Goal: Task Accomplishment & Management: Manage account settings

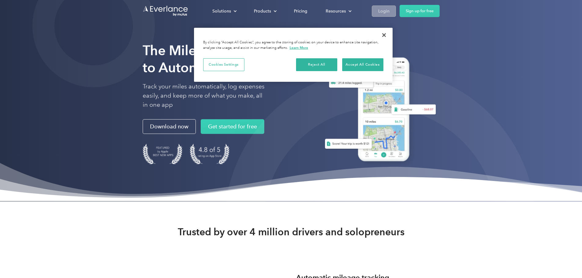
click at [396, 10] on link "Login" at bounding box center [384, 10] width 24 height 11
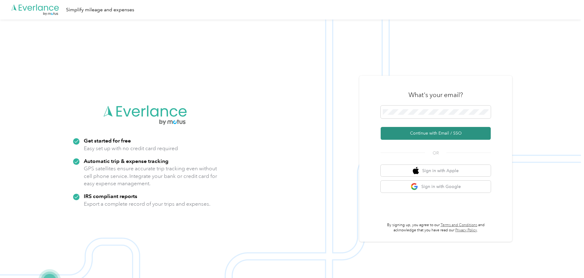
click at [440, 136] on button "Continue with Email / SSO" at bounding box center [435, 133] width 110 height 13
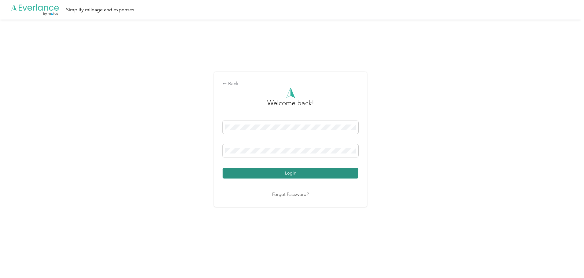
click at [304, 176] on button "Login" at bounding box center [290, 173] width 136 height 11
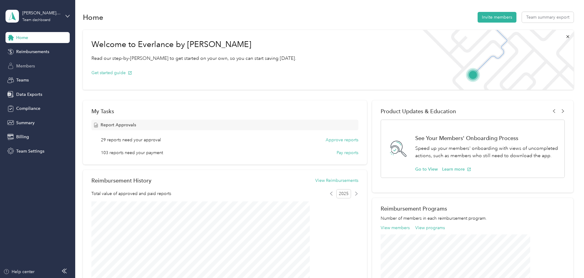
click at [31, 65] on span "Members" at bounding box center [25, 66] width 19 height 6
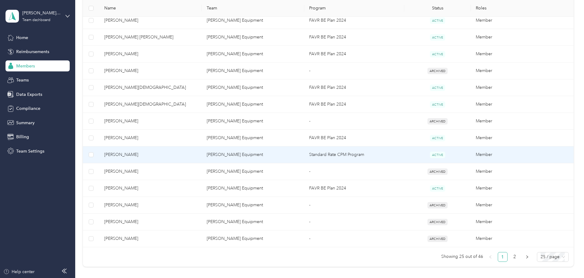
scroll to position [367, 0]
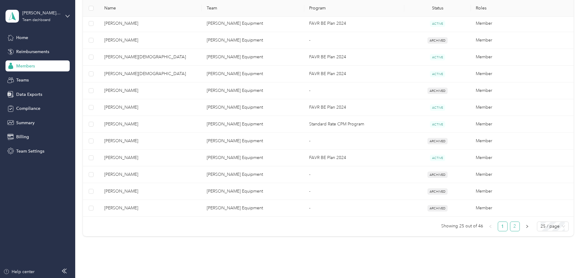
click at [510, 229] on link "2" at bounding box center [514, 226] width 9 height 9
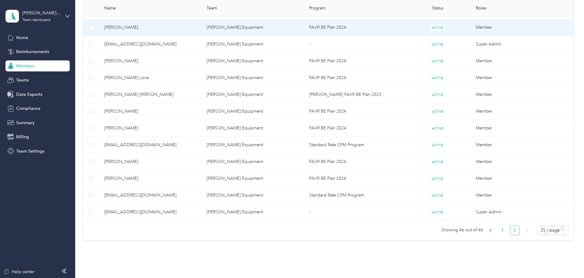
scroll to position [326, 0]
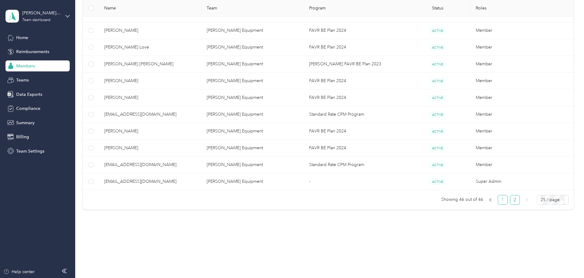
click at [498, 203] on link "1" at bounding box center [502, 200] width 9 height 9
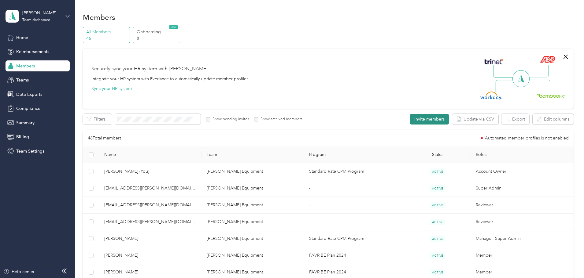
click at [410, 121] on button "Invite members" at bounding box center [429, 119] width 39 height 11
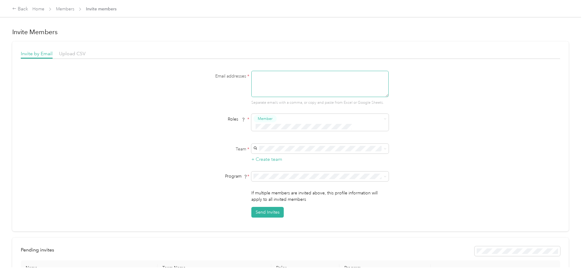
click at [254, 76] on textarea at bounding box center [319, 84] width 137 height 26
type textarea "jwoods@blanchardequipment.com"
click at [277, 129] on button "Member" at bounding box center [265, 130] width 23 height 8
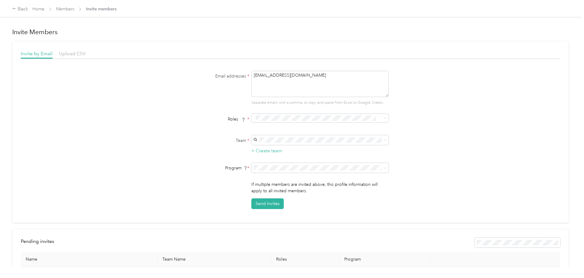
click at [282, 150] on span "Blanchard Equipment (Main organization)" at bounding box center [301, 150] width 94 height 5
click at [280, 201] on li "FAVR Programs" at bounding box center [318, 197] width 137 height 11
click at [269, 201] on li "FAVR Programs" at bounding box center [318, 200] width 137 height 11
click at [285, 222] on li "FAVR BE Plan 2024 (FAVR)" at bounding box center [318, 221] width 137 height 11
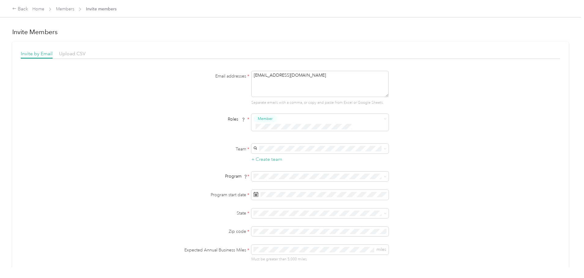
click at [460, 116] on div "Email addresses * jwoods@blanchardequipment.com Separate emails with a comma, o…" at bounding box center [290, 185] width 539 height 228
click at [272, 163] on div "29" at bounding box center [273, 164] width 8 height 8
click at [265, 173] on p "Georgia" at bounding box center [318, 172] width 129 height 6
click at [384, 176] on icon at bounding box center [385, 176] width 2 height 1
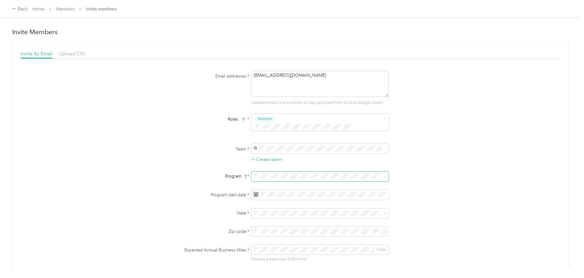
click at [273, 203] on li "FAVR Programs" at bounding box center [318, 199] width 137 height 11
click at [480, 150] on div "Email addresses * jwoods@blanchardequipment.com Separate emails with a comma, o…" at bounding box center [290, 185] width 539 height 228
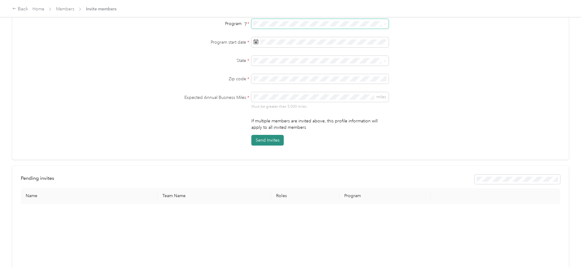
click at [257, 135] on button "Send Invites" at bounding box center [267, 140] width 32 height 11
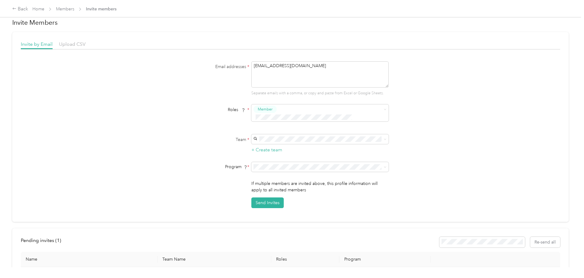
scroll to position [0, 0]
